Goal: Check status: Check status

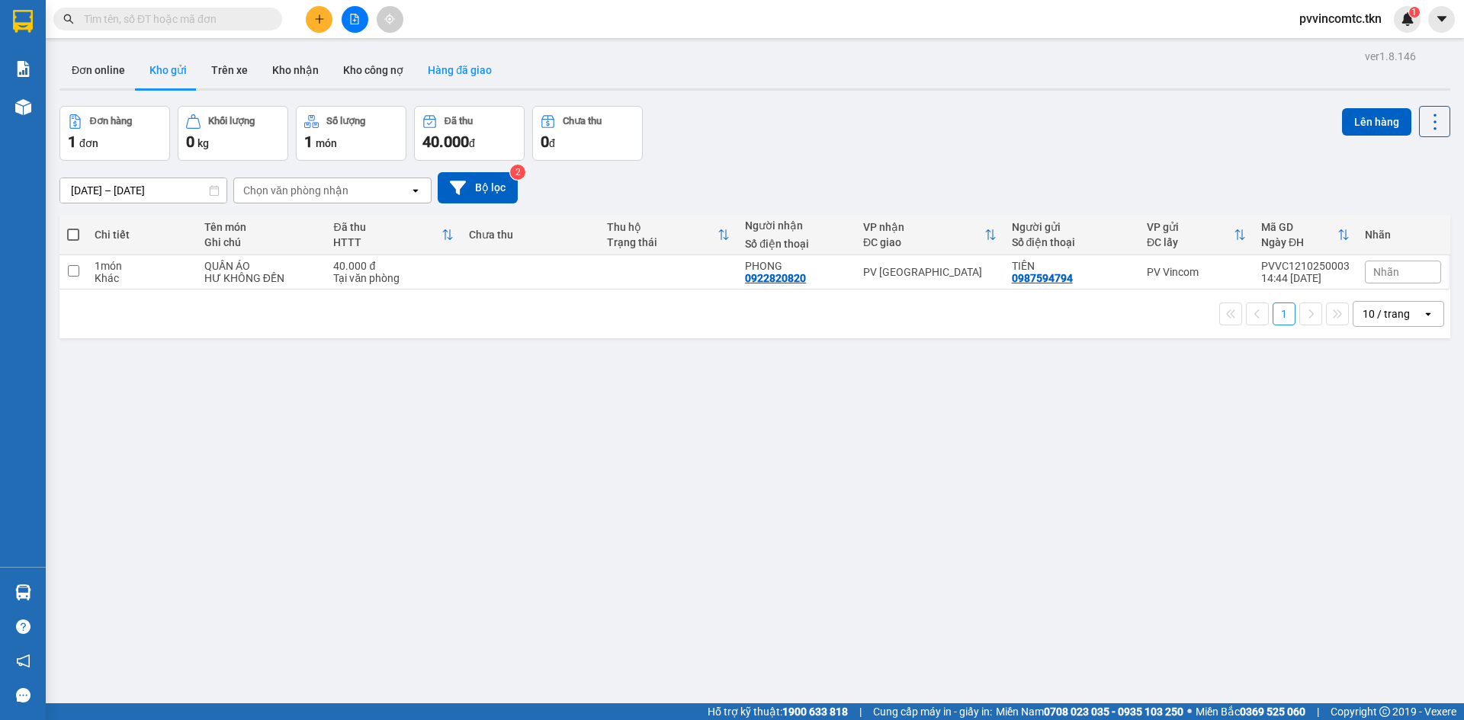
click at [473, 65] on button "Hàng đã giao" at bounding box center [460, 70] width 88 height 37
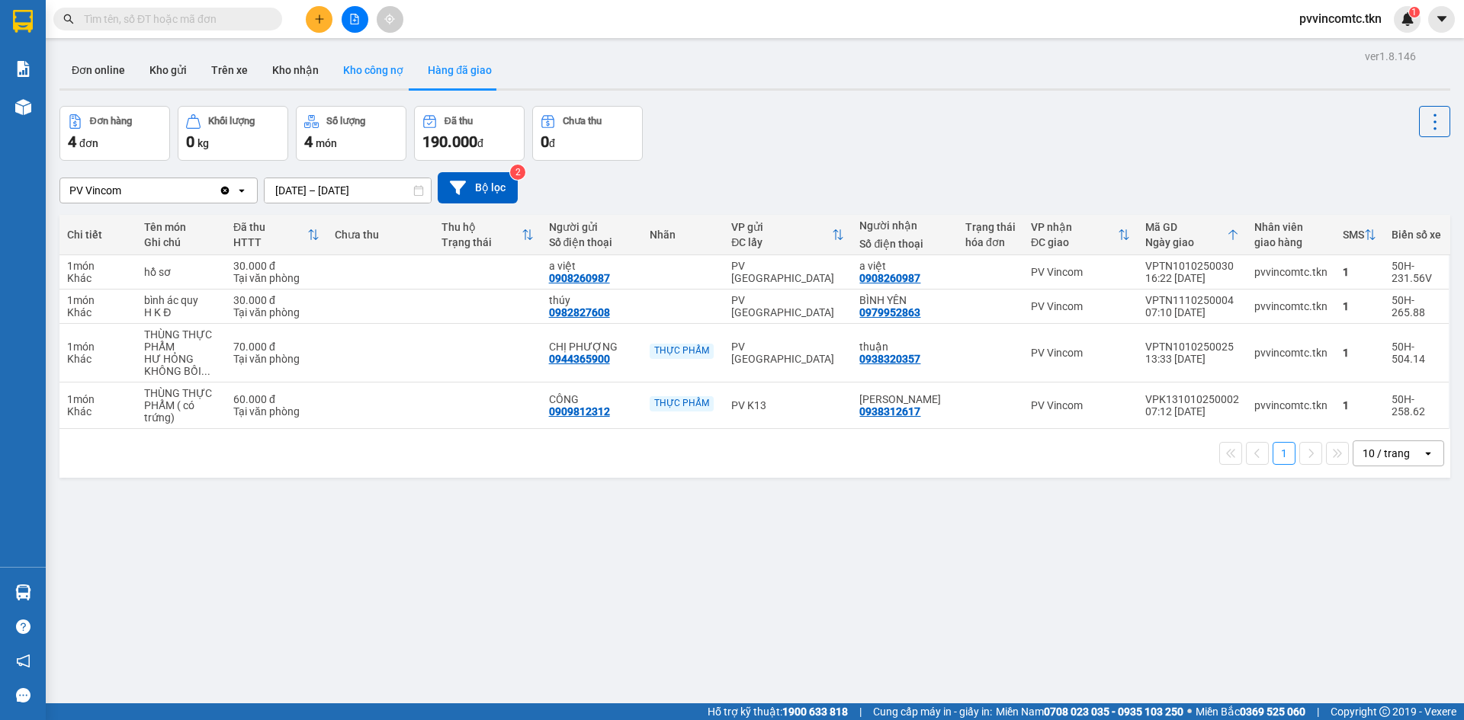
click at [374, 70] on button "Kho công nợ" at bounding box center [373, 70] width 85 height 37
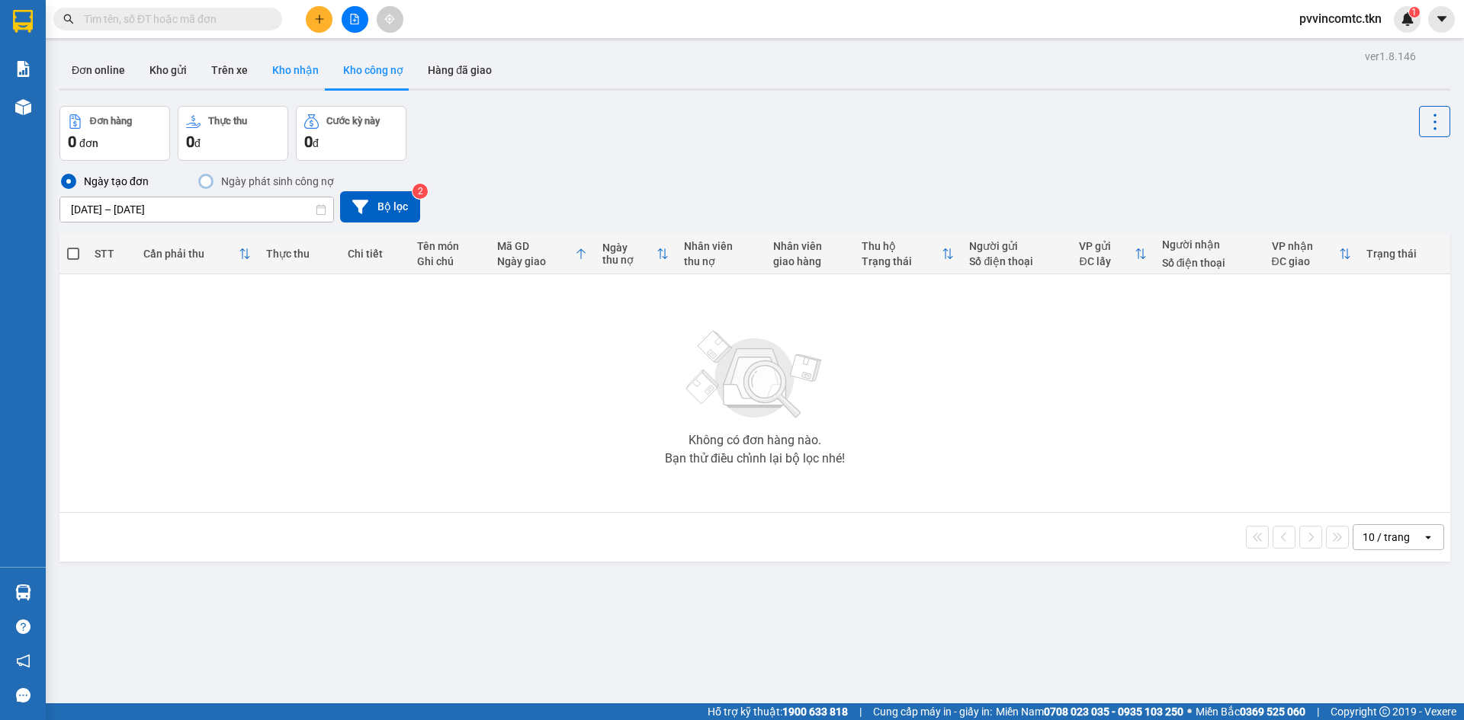
click at [285, 77] on button "Kho nhận" at bounding box center [295, 70] width 71 height 37
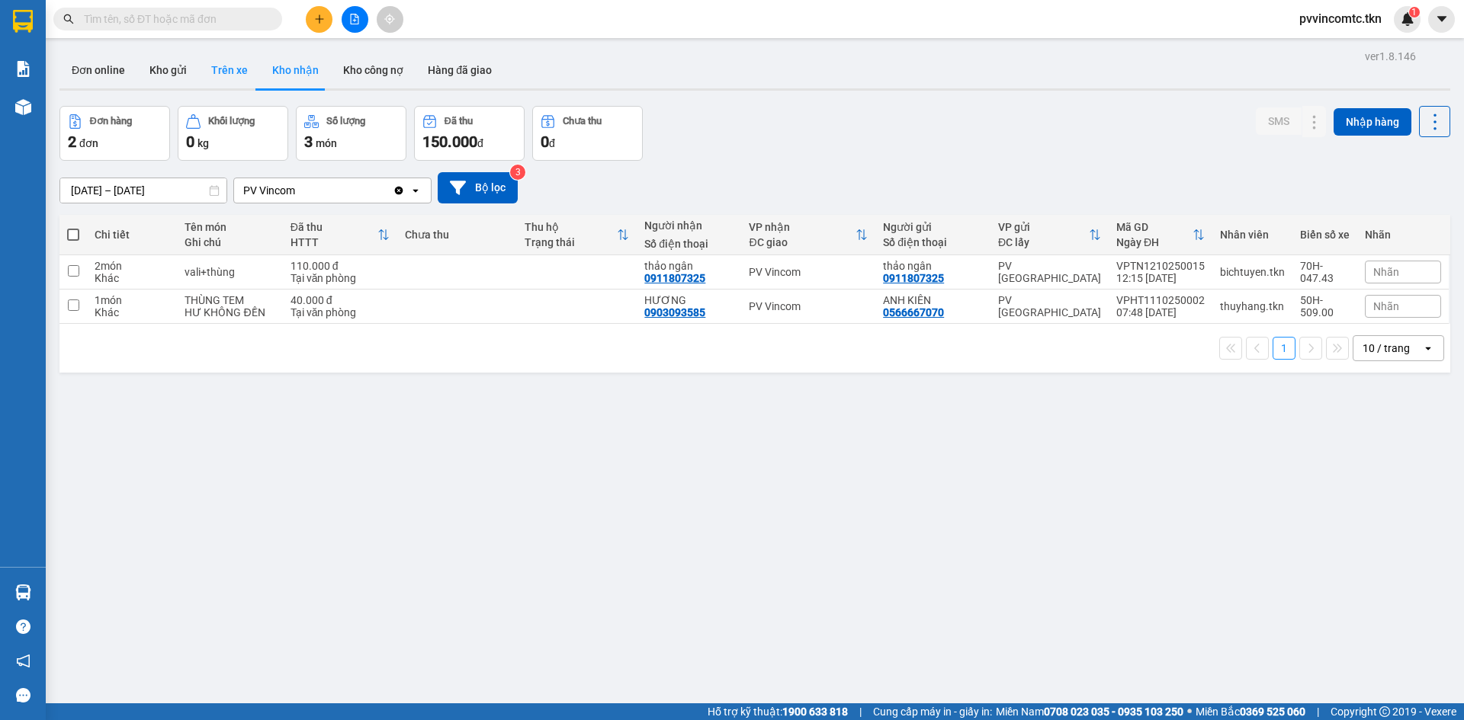
click at [223, 68] on button "Trên xe" at bounding box center [229, 70] width 61 height 37
type input "[DATE] – [DATE]"
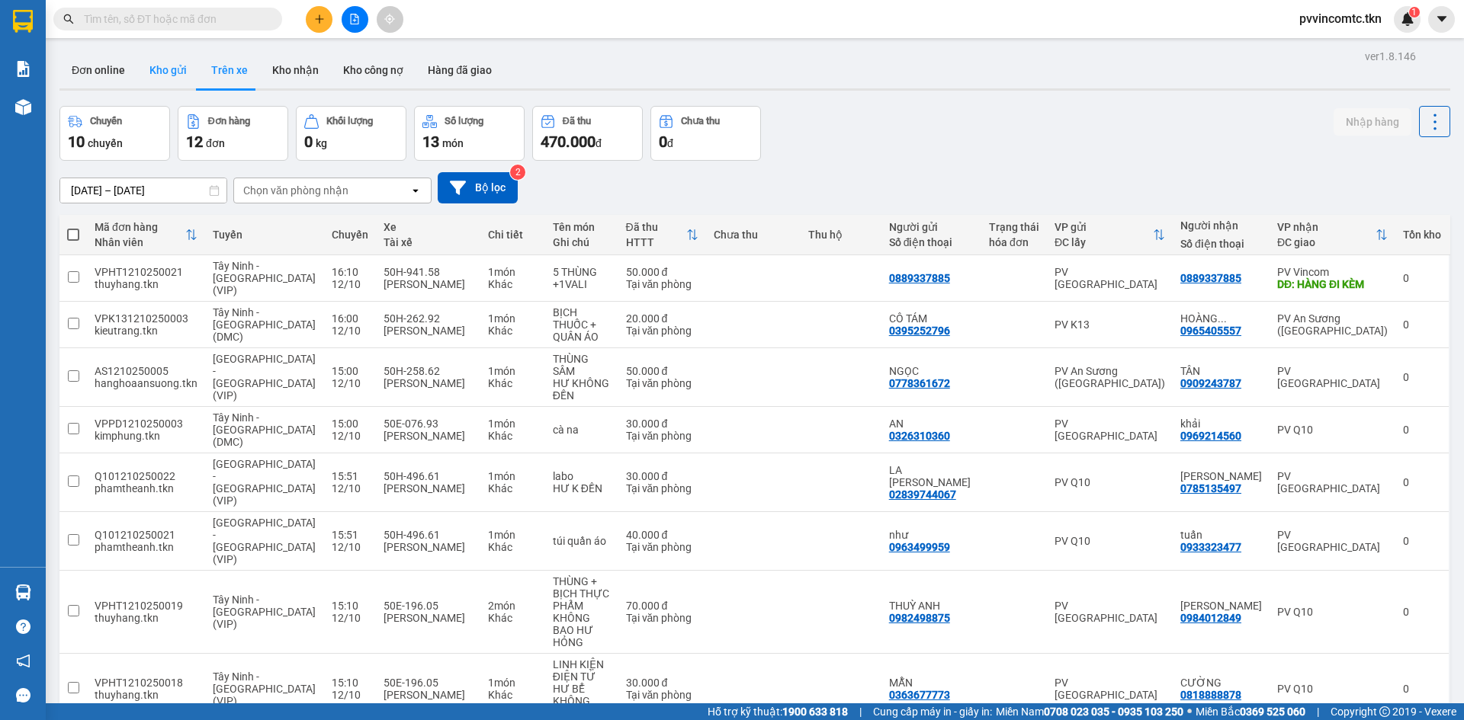
click at [145, 53] on button "Kho gửi" at bounding box center [168, 70] width 62 height 37
